Goal: Information Seeking & Learning: Learn about a topic

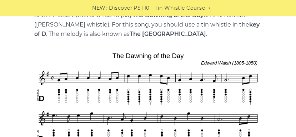
scroll to position [167, 0]
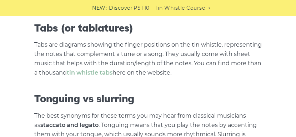
scroll to position [2570, 0]
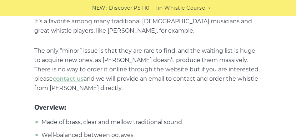
scroll to position [10836, 0]
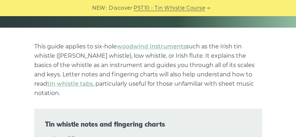
scroll to position [135, 0]
